Goal: Check status: Check status

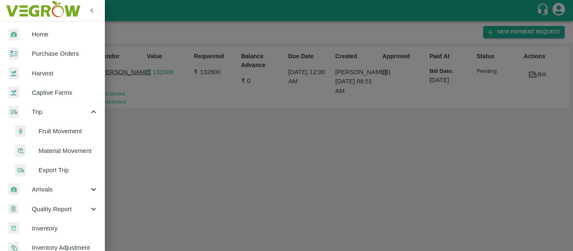
click at [225, 153] on div at bounding box center [286, 125] width 573 height 251
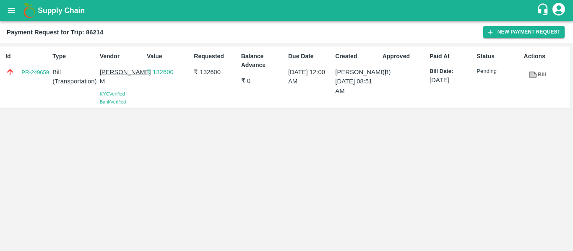
click at [20, 19] on div "Supply Chain" at bounding box center [286, 10] width 573 height 21
click at [5, 14] on button "open drawer" at bounding box center [11, 10] width 19 height 19
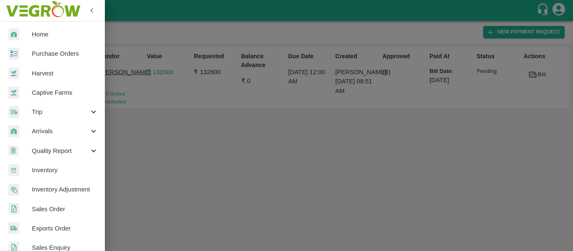
scroll to position [226, 0]
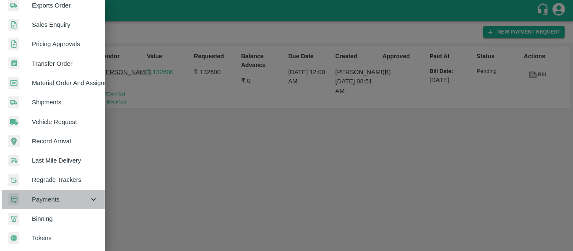
click at [90, 202] on div "Payments" at bounding box center [52, 199] width 105 height 19
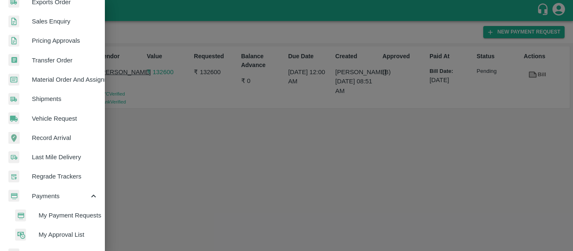
click at [66, 218] on span "My Payment Requests" at bounding box center [69, 215] width 60 height 9
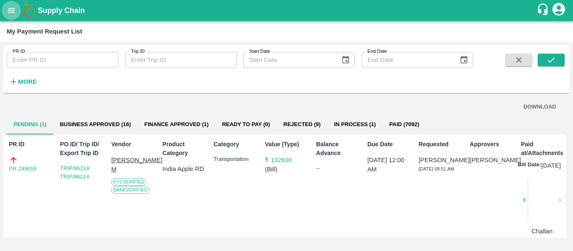
click at [10, 18] on button "open drawer" at bounding box center [11, 10] width 19 height 19
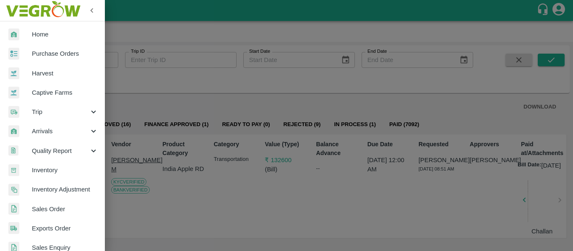
scroll to position [265, 0]
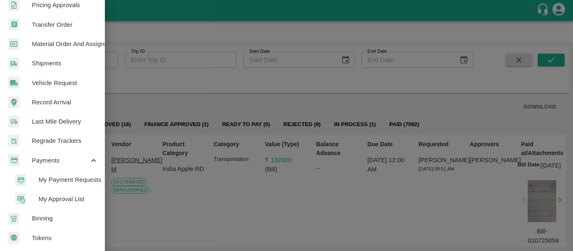
click at [77, 175] on span "My Payment Requests" at bounding box center [69, 179] width 60 height 9
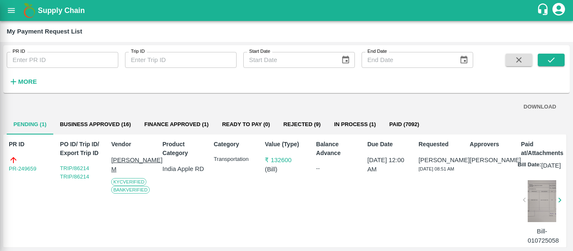
scroll to position [262, 0]
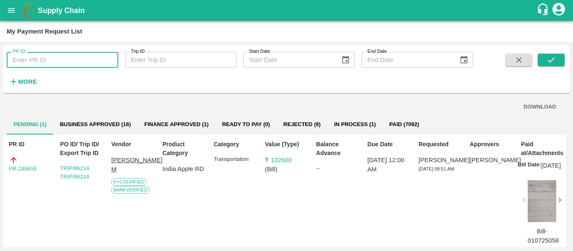
click at [38, 58] on input "PR ID" at bounding box center [63, 60] width 112 height 16
paste input "237024"
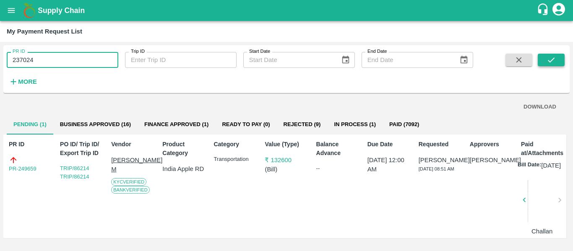
type input "237024"
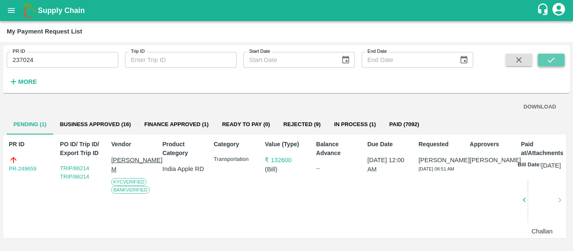
click at [557, 57] on button "submit" at bounding box center [551, 60] width 27 height 13
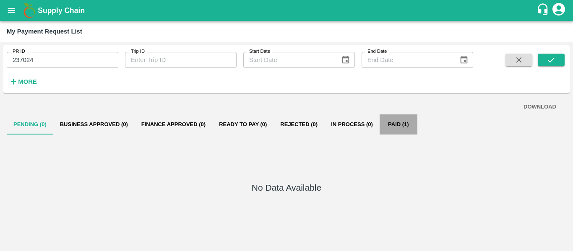
click at [388, 126] on button "Paid (1)" at bounding box center [399, 125] width 38 height 20
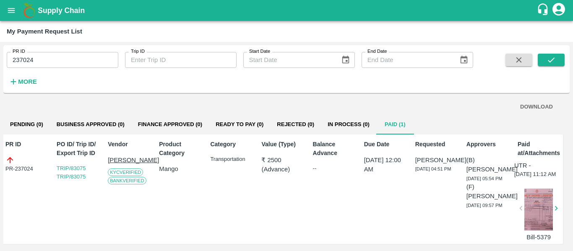
scroll to position [18, 4]
